Goal: Information Seeking & Learning: Learn about a topic

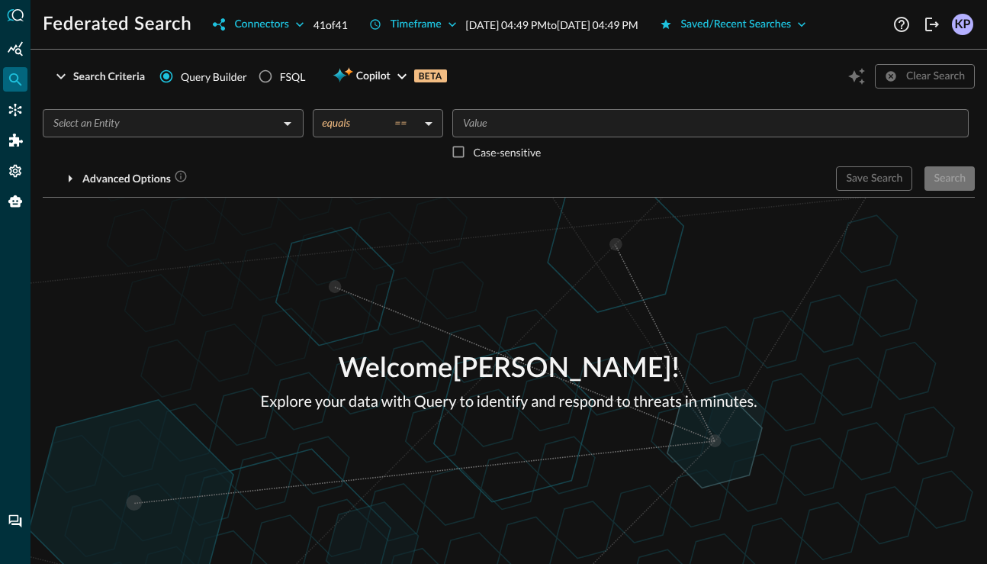
click at [173, 106] on div "​ equals == equals ​ ​ Case-sensitive Advanced Options Save Search Search You w…" at bounding box center [509, 144] width 932 height 94
click at [173, 117] on input "text" at bounding box center [160, 123] width 227 height 19
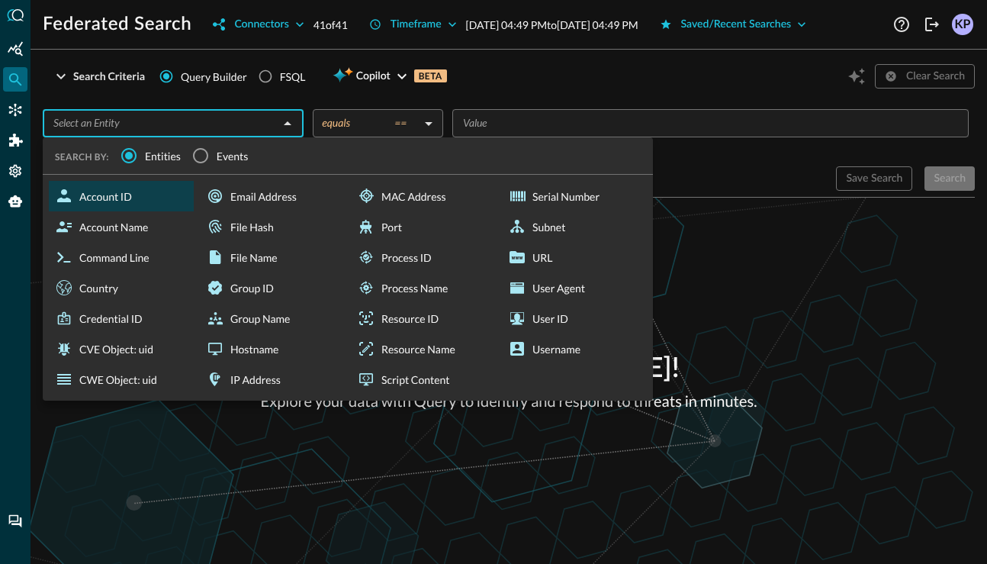
click at [127, 210] on div "Account ID" at bounding box center [121, 196] width 145 height 31
type input "Account ID"
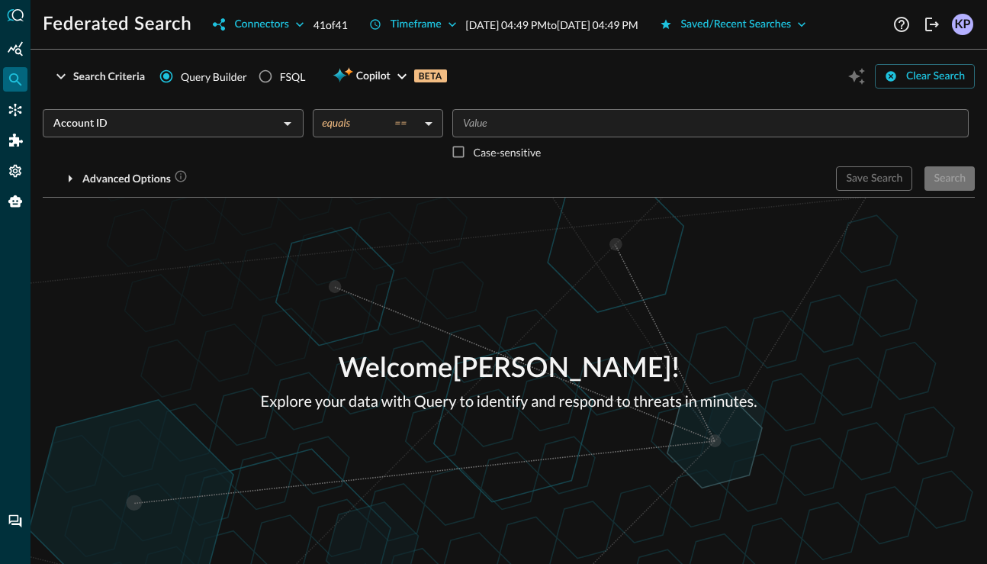
click at [504, 127] on input "Value" at bounding box center [709, 123] width 505 height 19
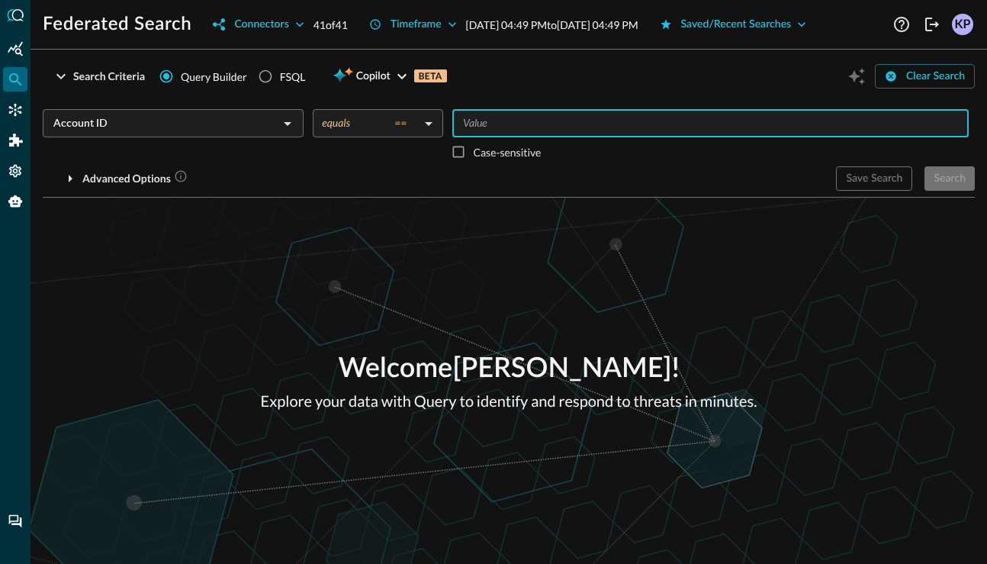
type input "0"
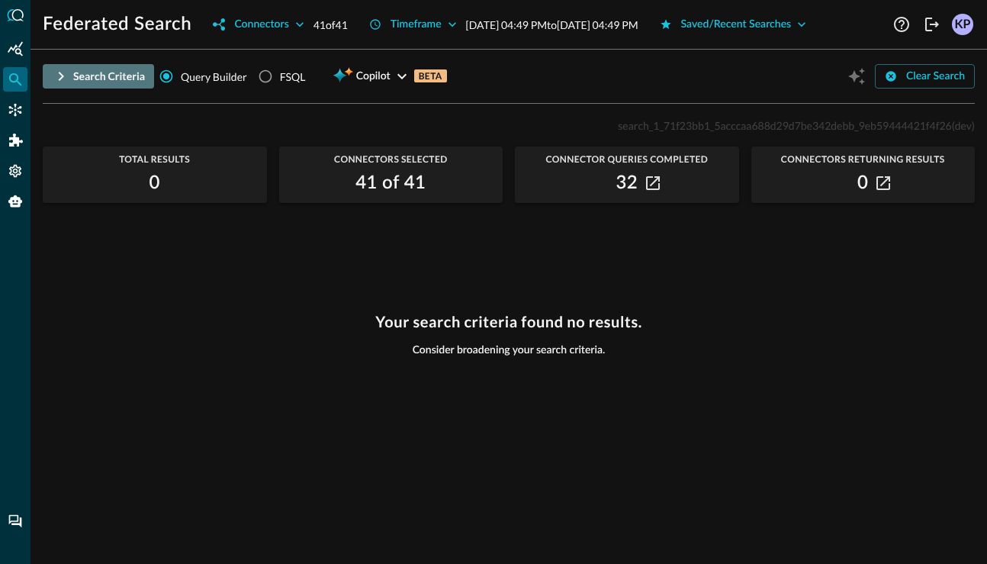
click at [130, 79] on div "Search Criteria" at bounding box center [109, 76] width 72 height 19
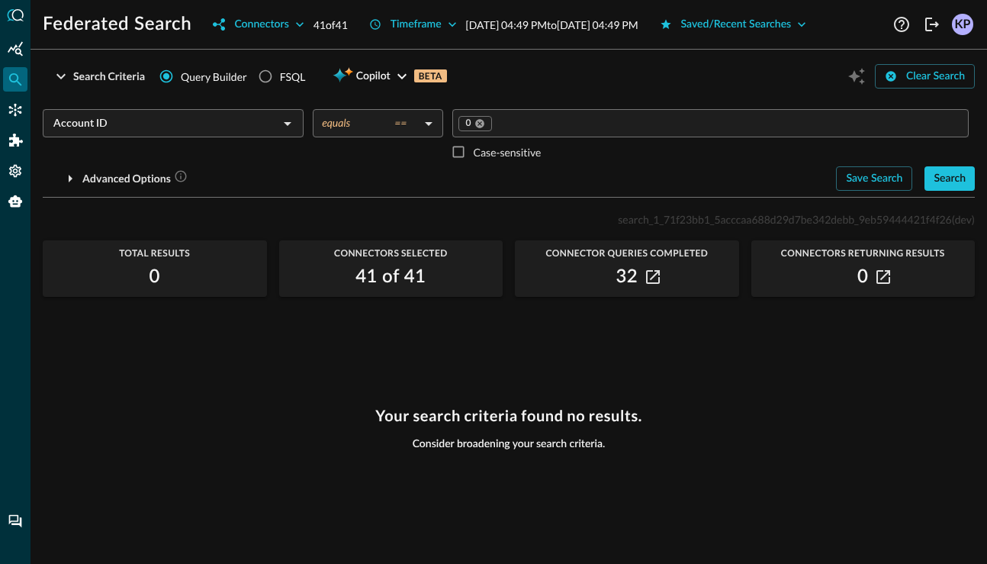
click at [381, 126] on body "Federated Search Connectors 41 of 41 Timeframe Sep 02, 2025 04:49 PM to Sep 03,…" at bounding box center [493, 282] width 987 height 564
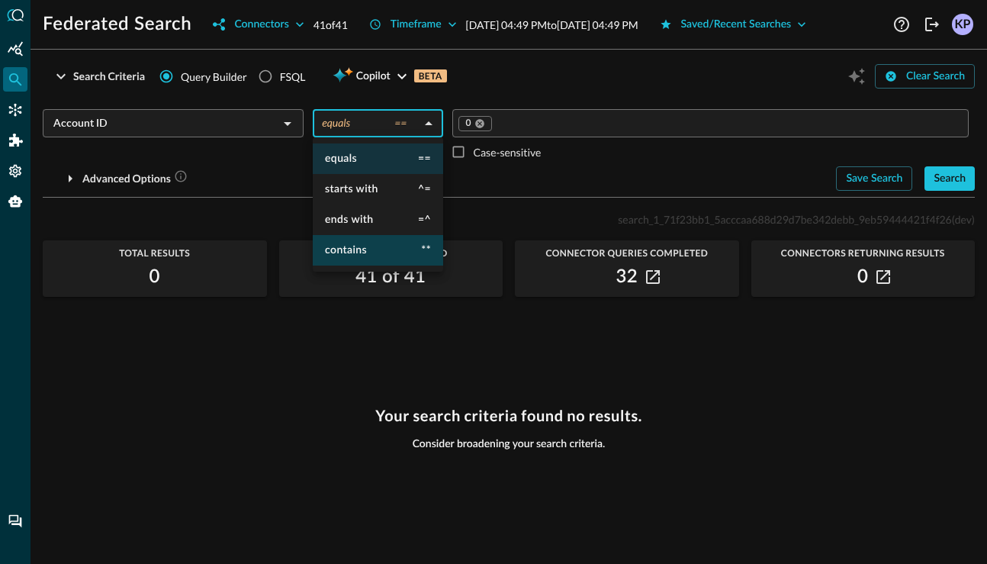
click at [364, 235] on li "contains **" at bounding box center [378, 250] width 130 height 31
type input "contains"
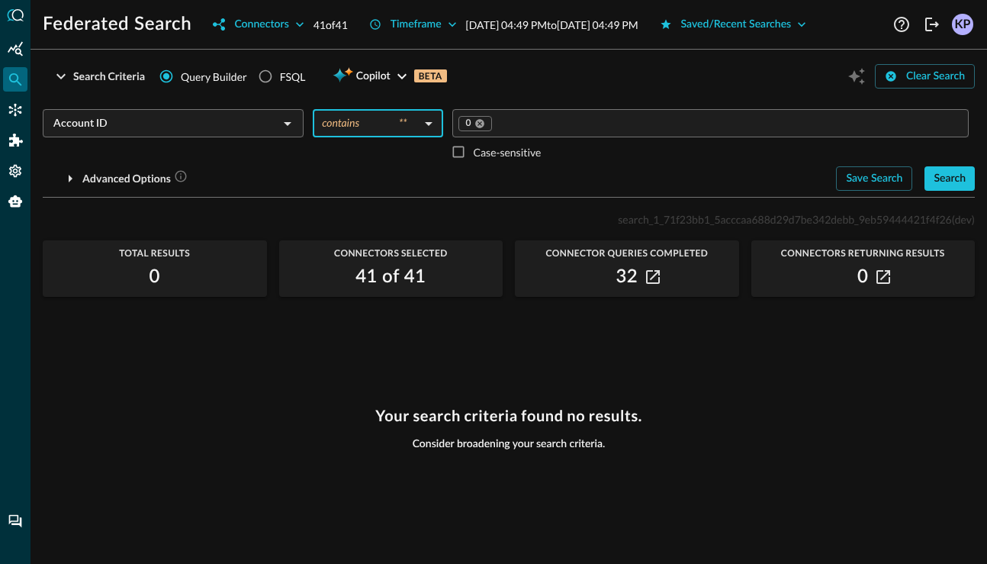
click at [506, 130] on input "Value" at bounding box center [727, 123] width 468 height 19
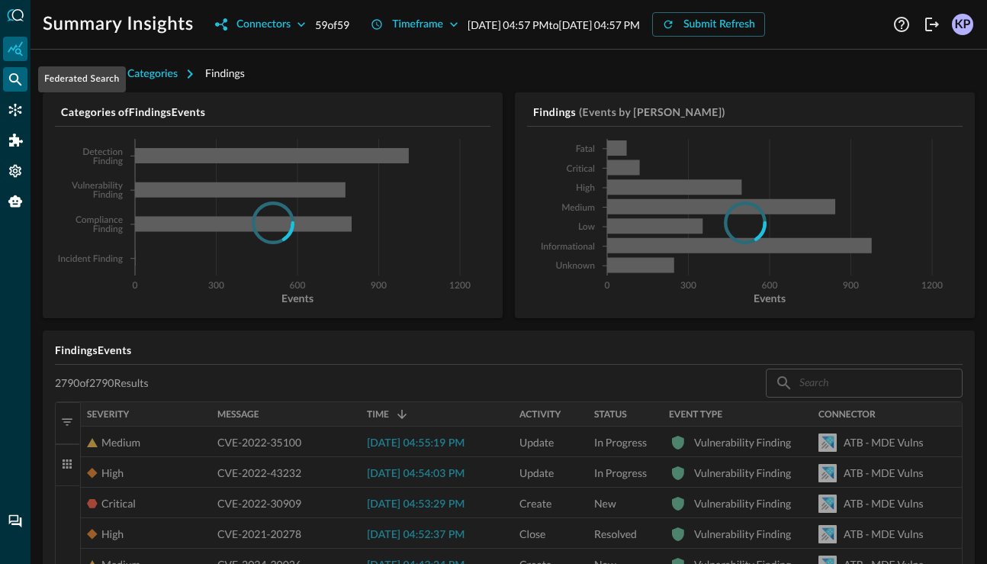
click at [20, 85] on icon "Federated Search" at bounding box center [15, 79] width 13 height 13
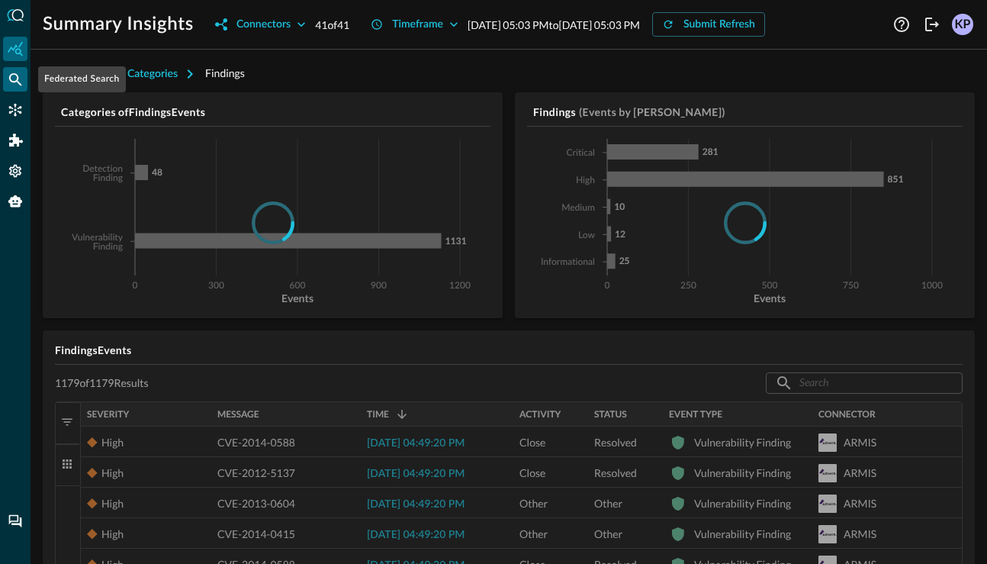
click at [17, 85] on icon "Federated Search" at bounding box center [15, 79] width 15 height 15
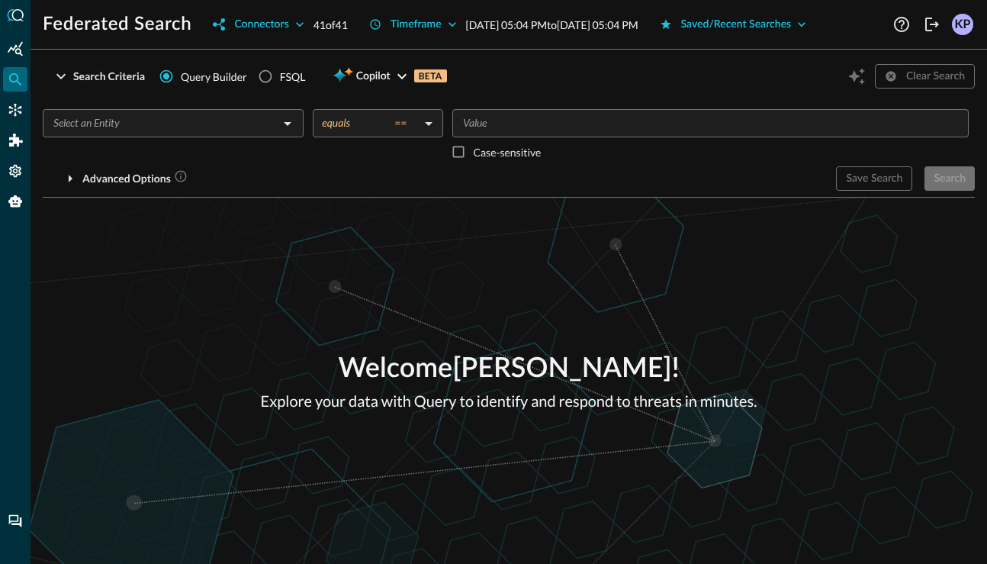
click at [301, 72] on div "FSQL" at bounding box center [293, 77] width 26 height 16
click at [280, 72] on input "FSQL" at bounding box center [265, 76] width 29 height 29
radio input "true"
radio input "false"
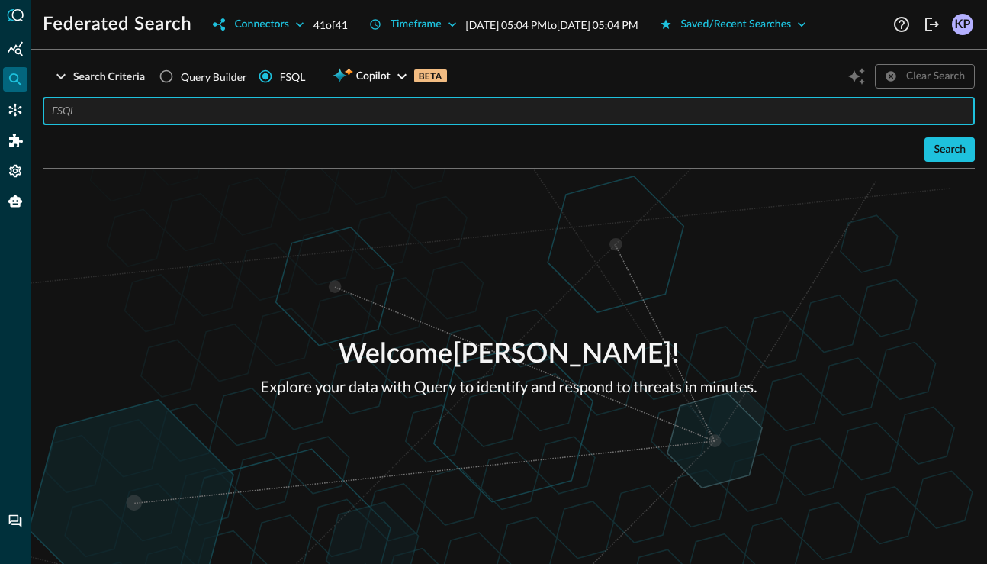
click at [293, 108] on input "text" at bounding box center [513, 111] width 923 height 28
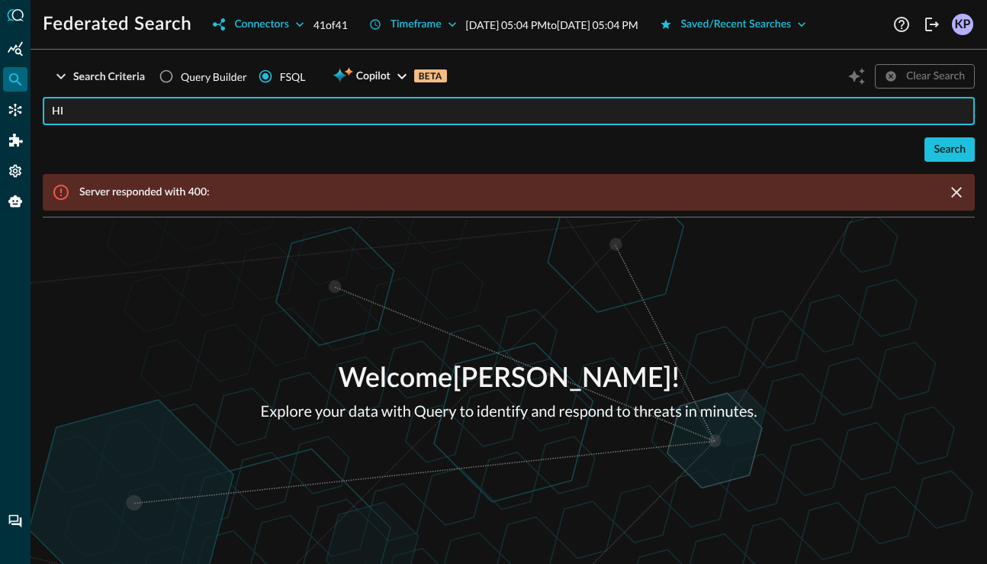
type input "H"
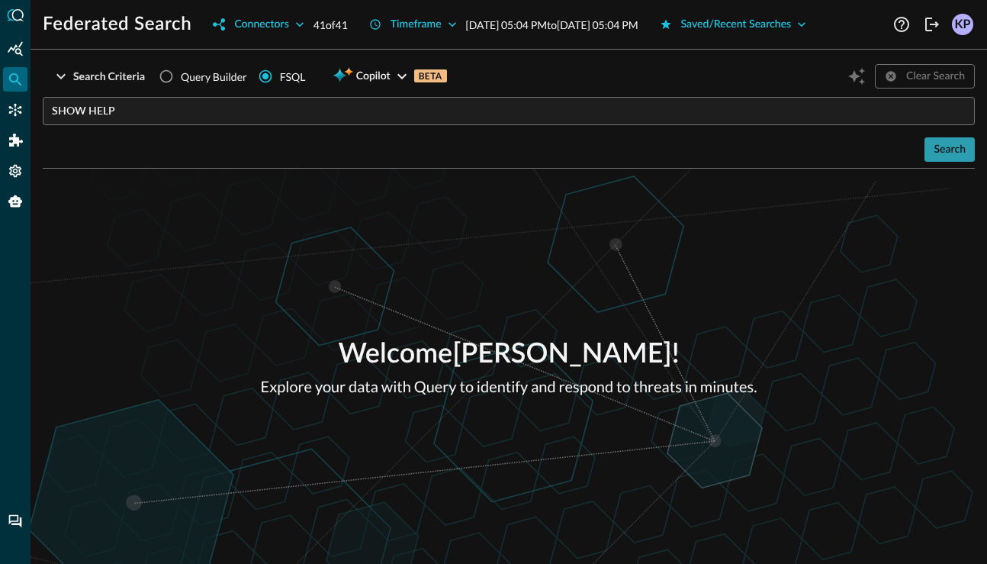
click at [942, 154] on div "Search" at bounding box center [949, 149] width 32 height 19
click at [137, 117] on input "SHOW HELP" at bounding box center [513, 111] width 923 height 28
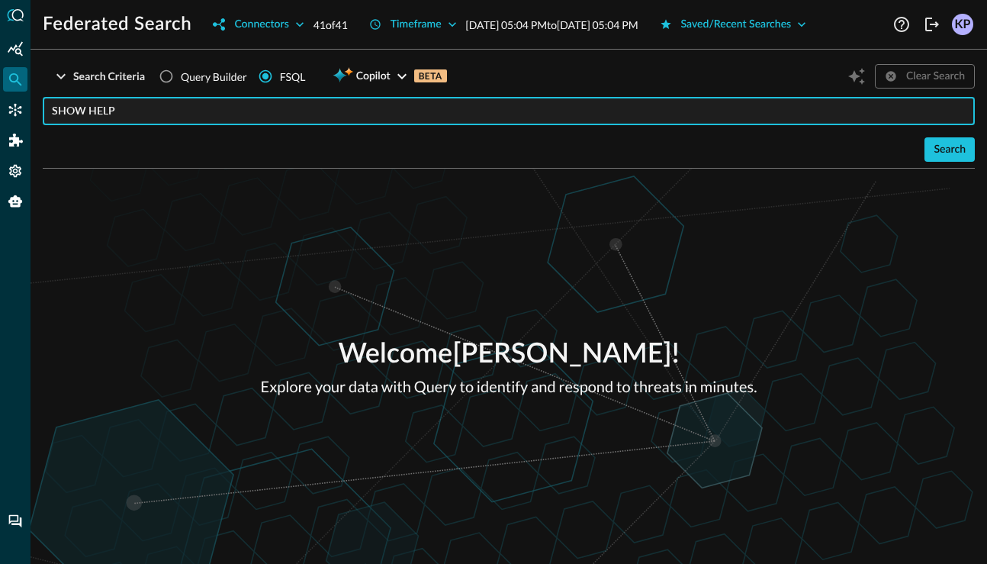
click at [137, 117] on input "SHOW HELP" at bounding box center [513, 111] width 923 height 28
type input "QUERY api_activity"
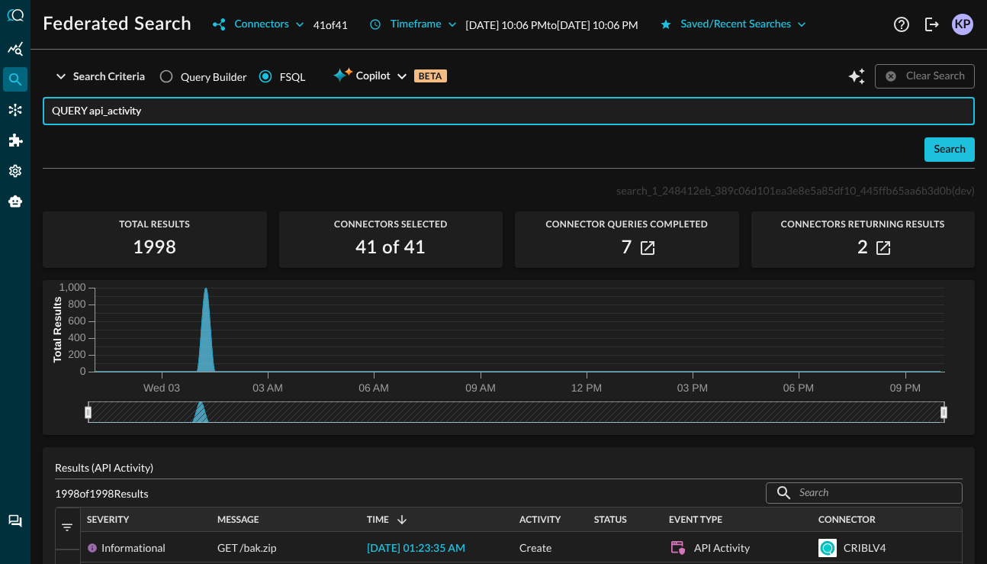
click at [352, 168] on hr at bounding box center [509, 168] width 932 height 1
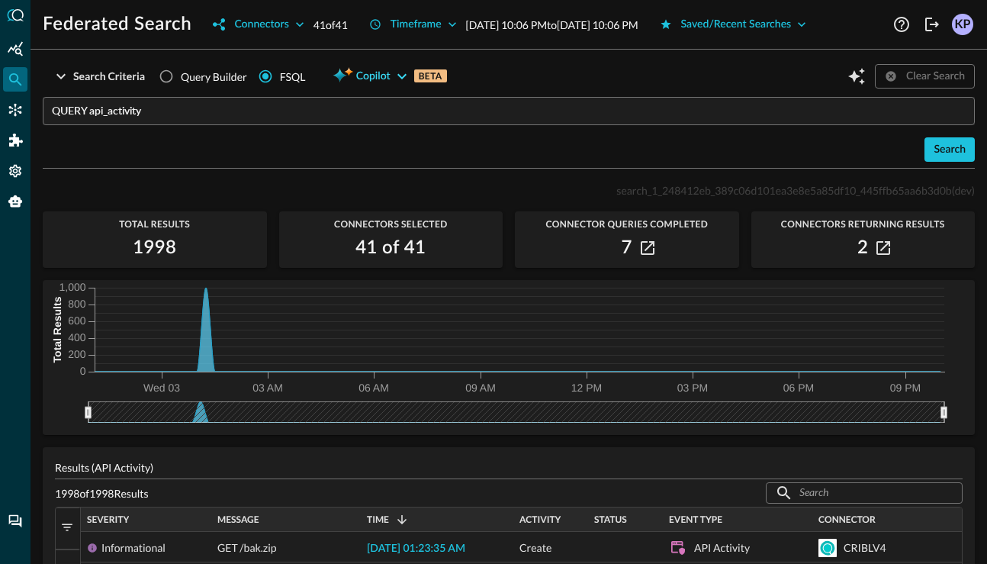
click at [365, 83] on span "Copilot" at bounding box center [373, 76] width 34 height 19
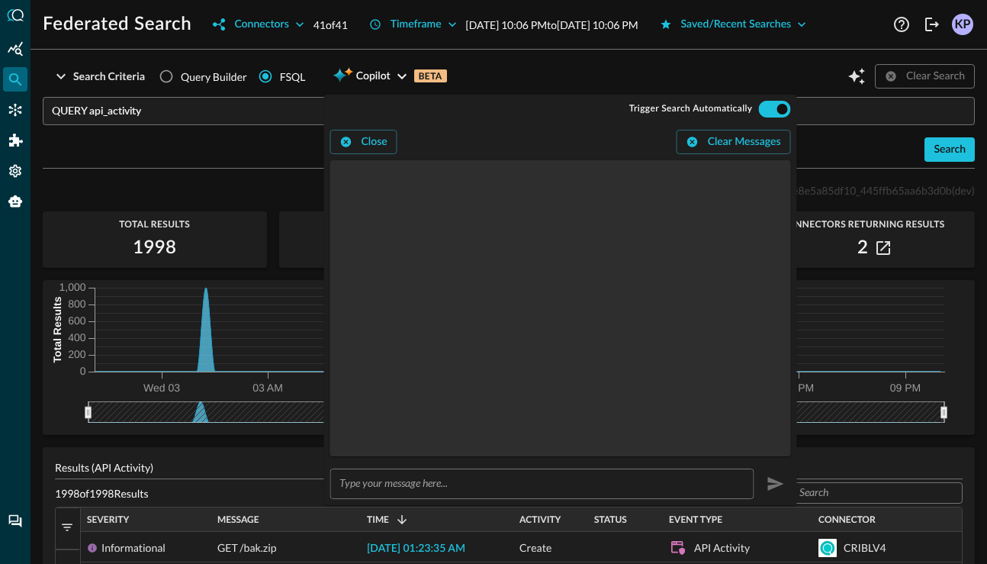
click at [394, 480] on input "text" at bounding box center [546, 483] width 415 height 28
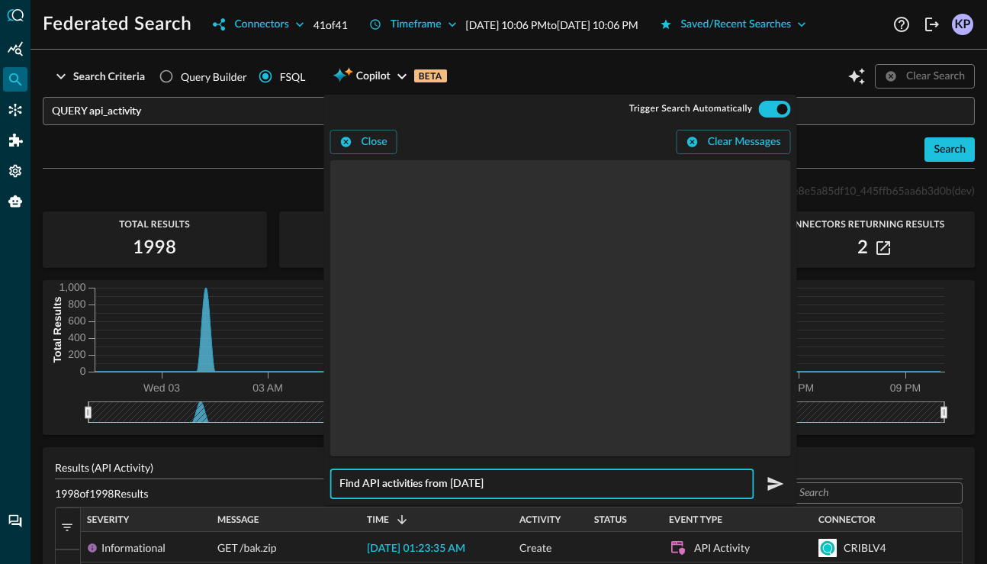
type input "Find API activities from today"
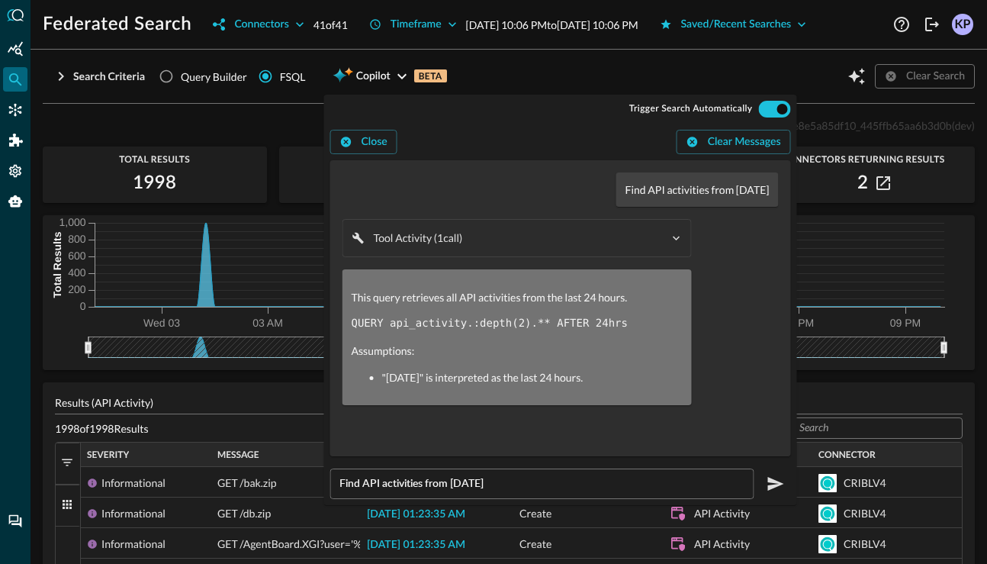
type input "QUERY api_activity.:depth(2).** AFTER 24hrs"
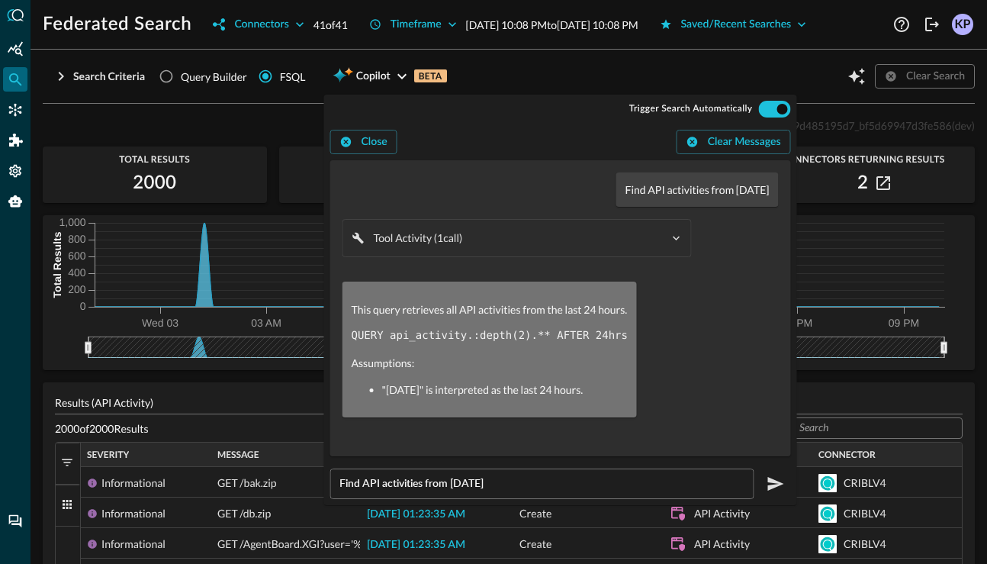
click at [429, 490] on input "Find API activities from today" at bounding box center [546, 483] width 415 height 28
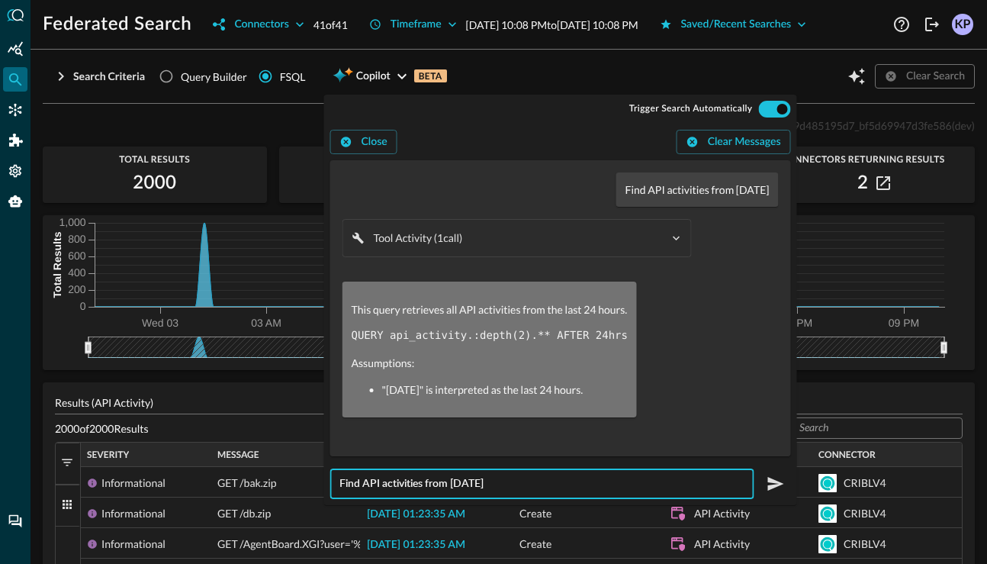
click at [429, 490] on input "Find API activities from today" at bounding box center [546, 483] width 415 height 28
type input "Do it again"
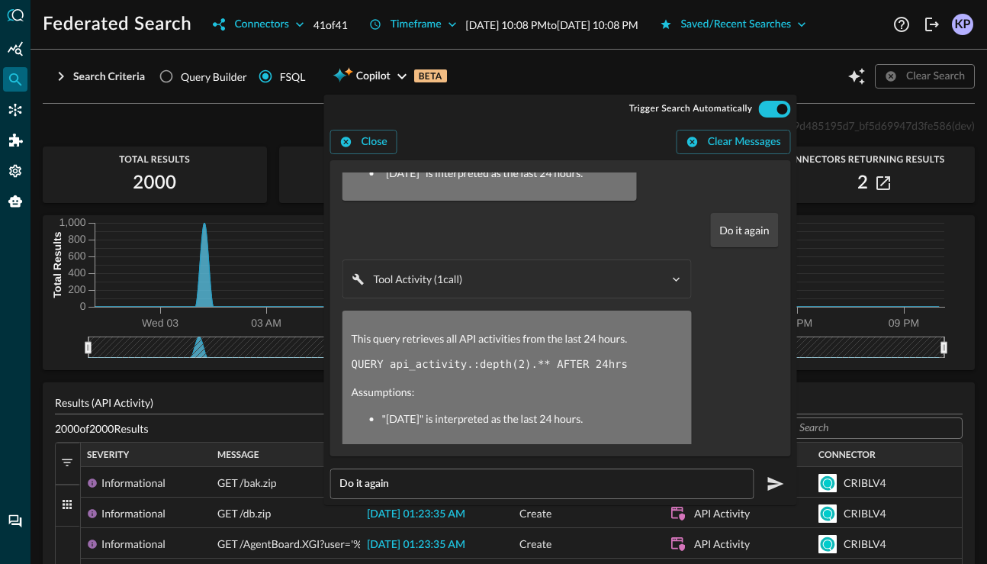
scroll to position [231, 0]
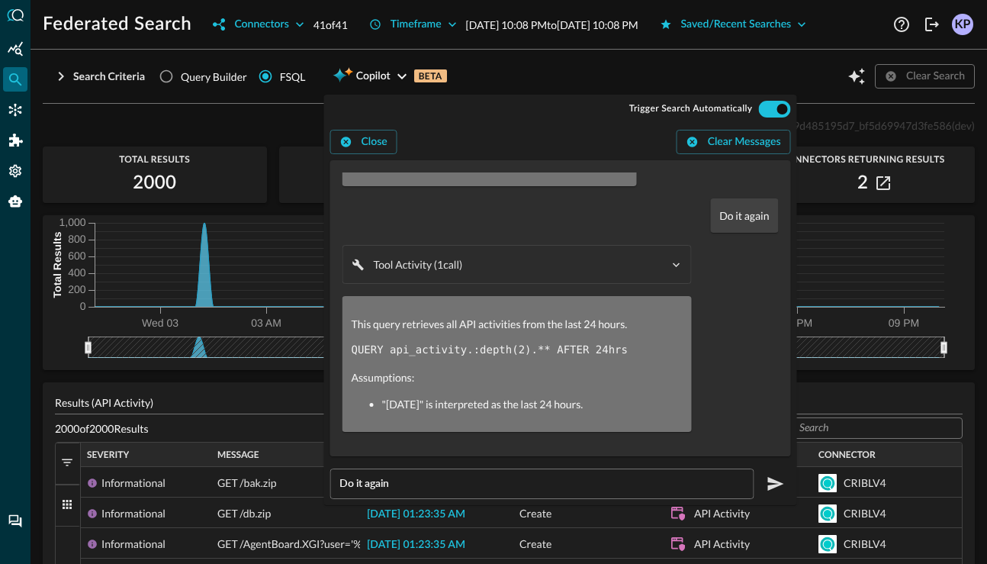
click at [118, 125] on div "search_1_bf79f03a_9cfb2abccef9bb9d485195d7_bf5d69947d3fe586 (dev)" at bounding box center [509, 125] width 932 height 18
click at [177, 76] on input "Query Builder" at bounding box center [166, 76] width 29 height 29
radio input "true"
click at [121, 84] on div "Search Criteria" at bounding box center [109, 76] width 72 height 19
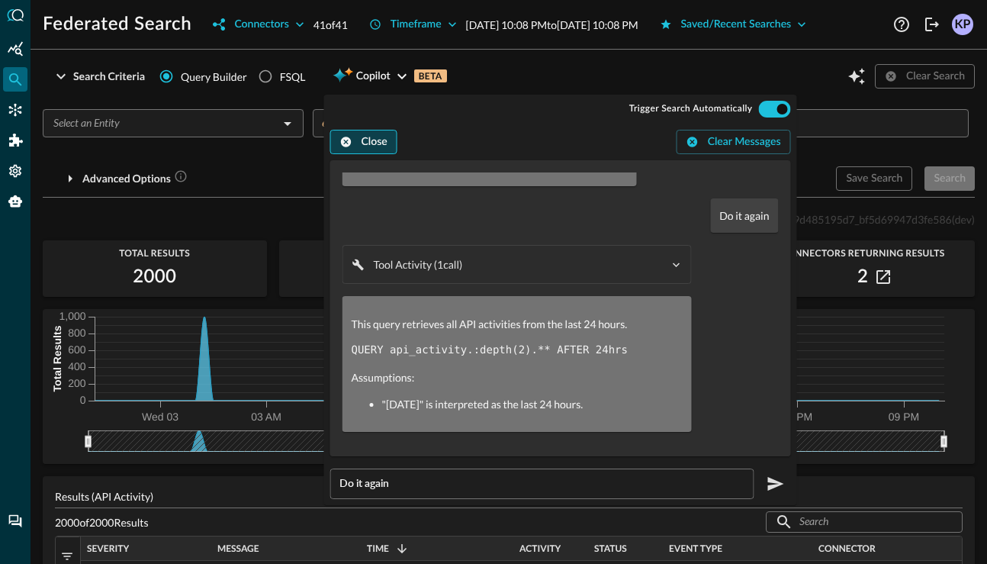
click at [373, 143] on button "Close" at bounding box center [363, 142] width 67 height 24
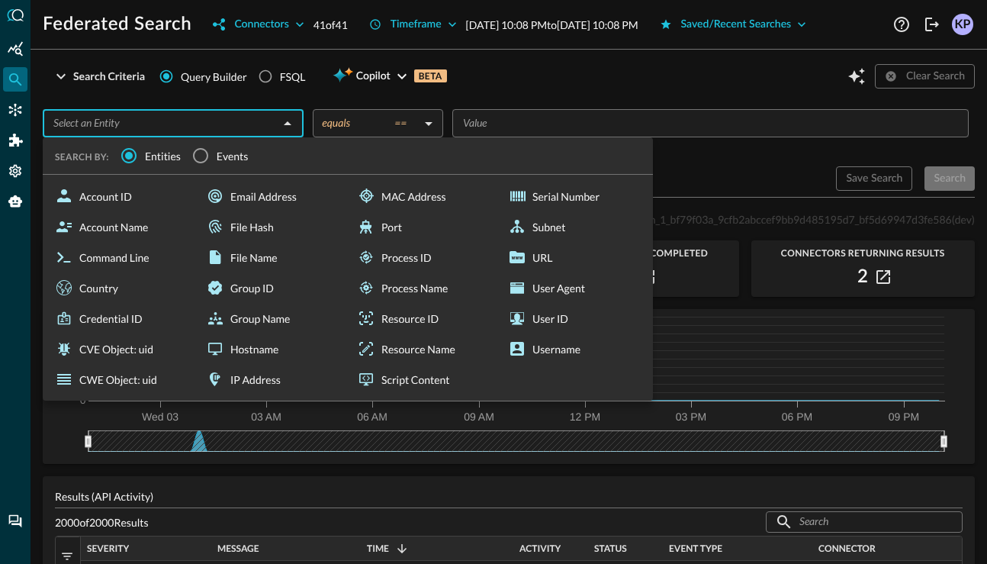
click at [165, 130] on input "text" at bounding box center [160, 123] width 227 height 19
click at [133, 185] on div "Account ID" at bounding box center [121, 196] width 145 height 31
type input "Account ID"
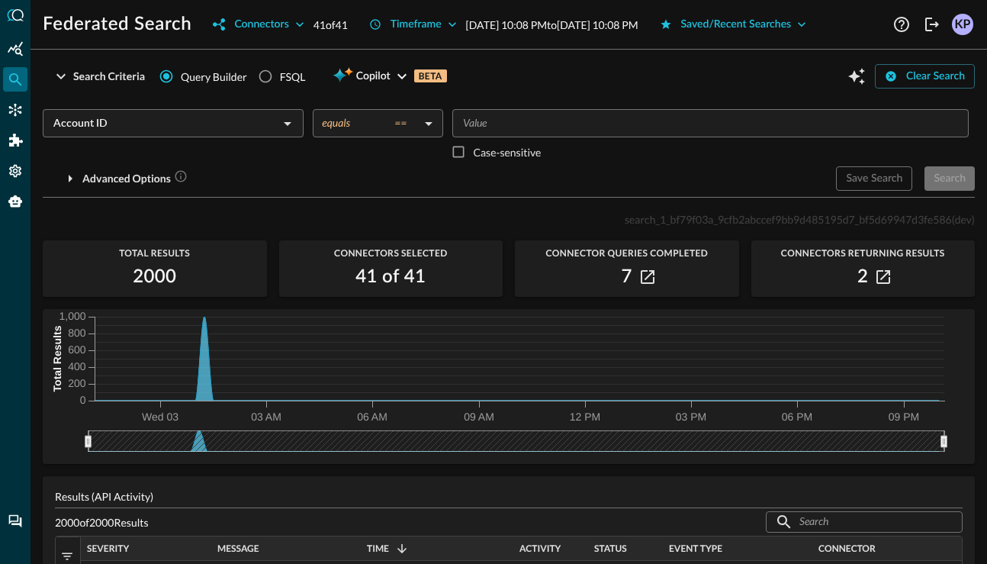
click at [386, 130] on body "Federated Search Connectors 41 of 41 Timeframe Sep 02, 2025 10:08 PM to Sep 03,…" at bounding box center [493, 282] width 987 height 564
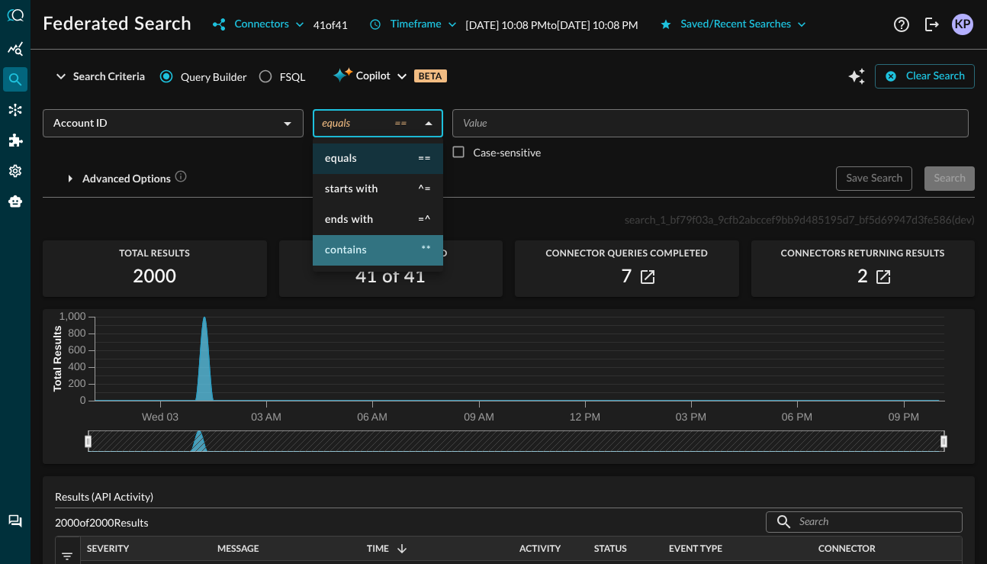
click at [379, 245] on li "contains **" at bounding box center [378, 250] width 130 height 31
type input "contains"
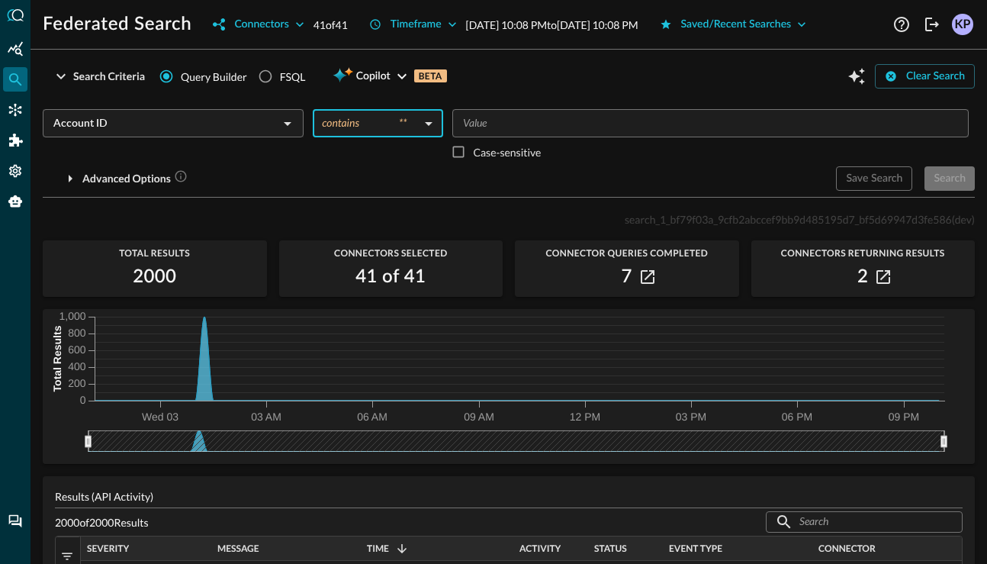
click at [501, 117] on input "Value" at bounding box center [709, 123] width 505 height 19
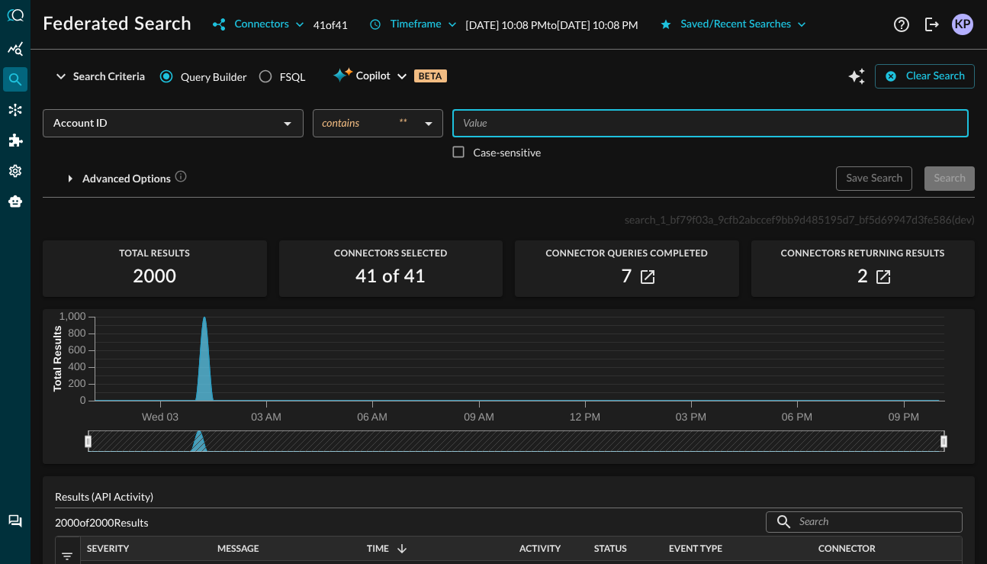
type input "a"
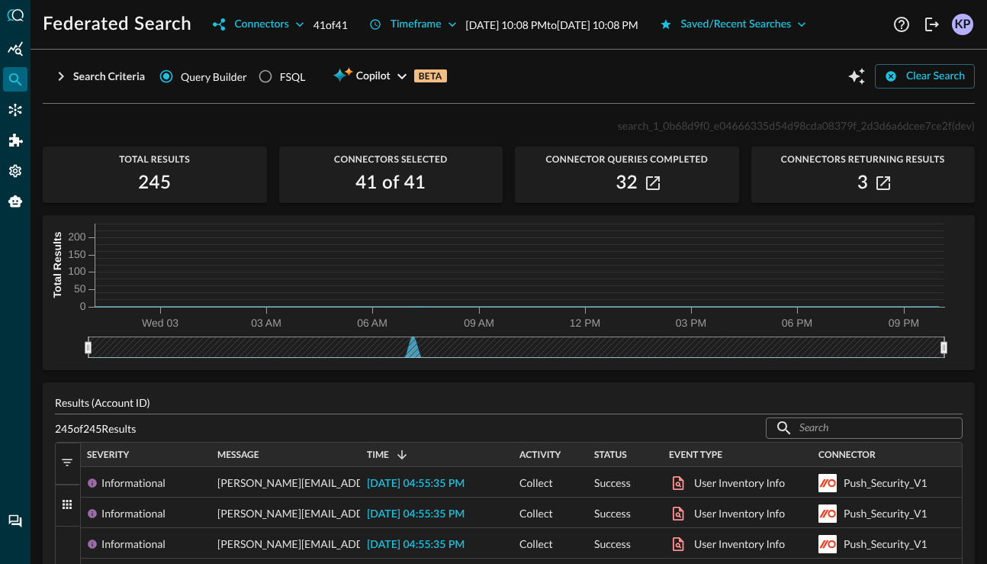
click at [240, 80] on span "Query Builder" at bounding box center [214, 77] width 66 height 16
click at [181, 80] on input "Query Builder" at bounding box center [166, 76] width 29 height 29
click at [138, 76] on div "Search Criteria" at bounding box center [109, 76] width 72 height 19
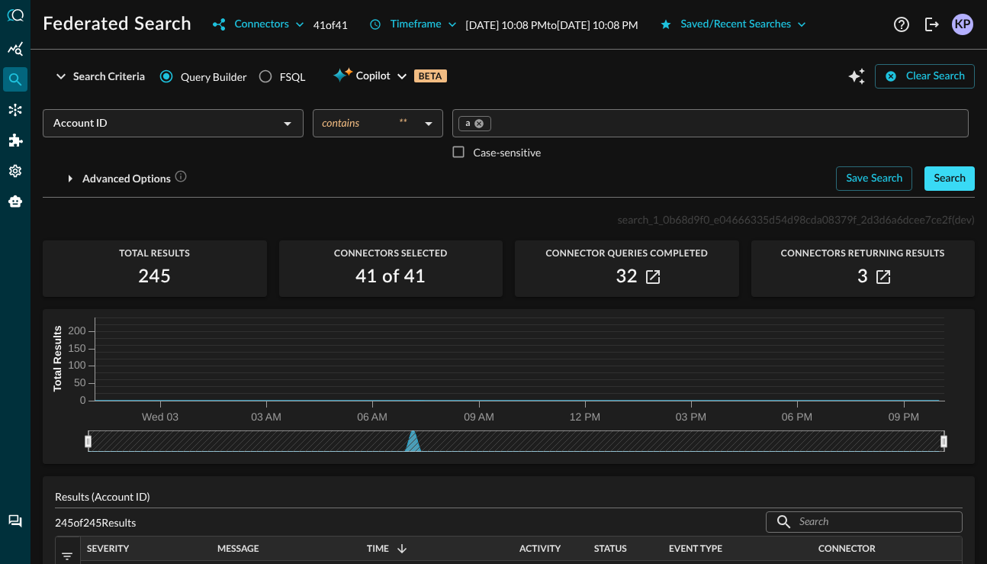
click at [941, 180] on div "Search" at bounding box center [949, 178] width 32 height 19
